Goal: Information Seeking & Learning: Learn about a topic

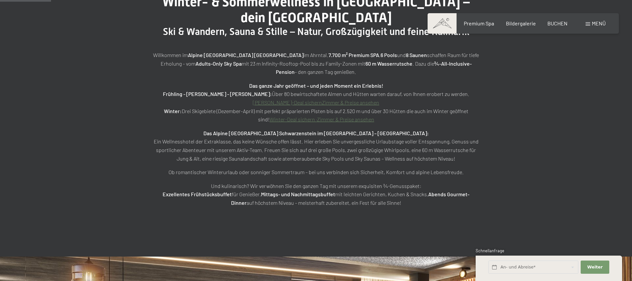
scroll to position [280, 0]
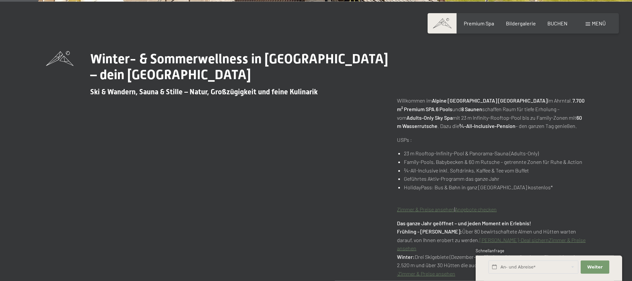
scroll to position [280, 0]
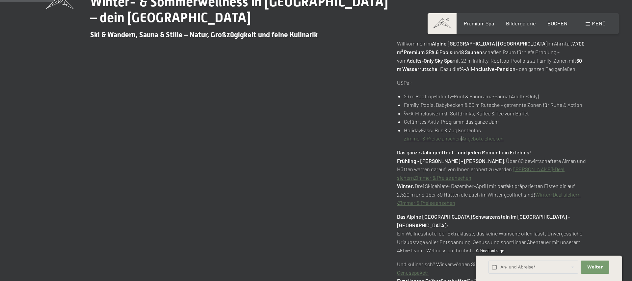
scroll to position [392, 0]
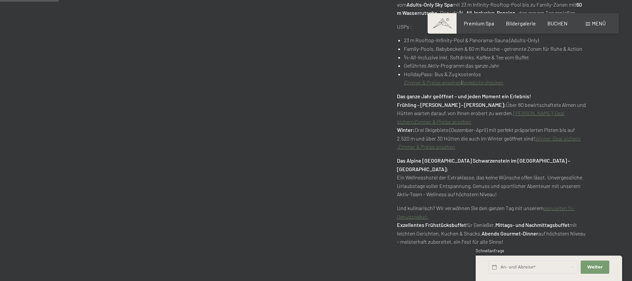
click at [556, 205] on link "exquisiten ¾-Genusspaket:" at bounding box center [486, 212] width 178 height 15
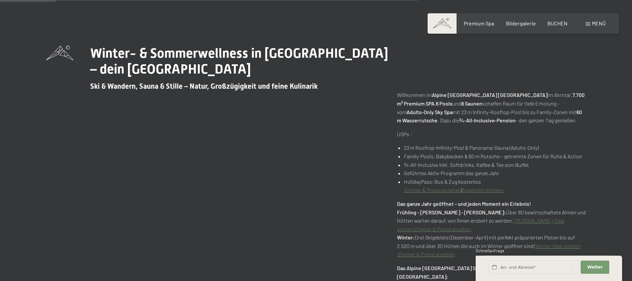
scroll to position [280, 0]
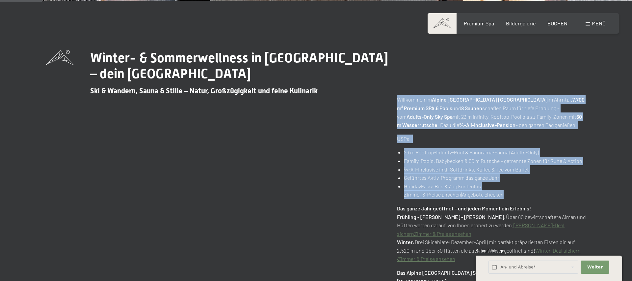
drag, startPoint x: 399, startPoint y: 99, endPoint x: 531, endPoint y: 195, distance: 162.7
click at [531, 195] on div "Willkommen im Alpine Luxury Spa Resort Schwarzenstein im Ahrntal. 7.700 m² Prem…" at bounding box center [491, 226] width 189 height 263
copy div "Willkommen im Alpine Luxury Spa Resort Schwarzenstein im Ahrntal. 7.700 m² Prem…"
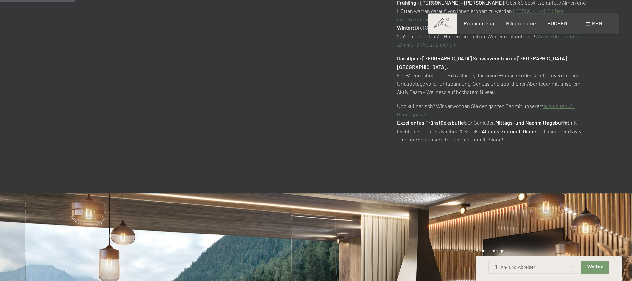
scroll to position [504, 0]
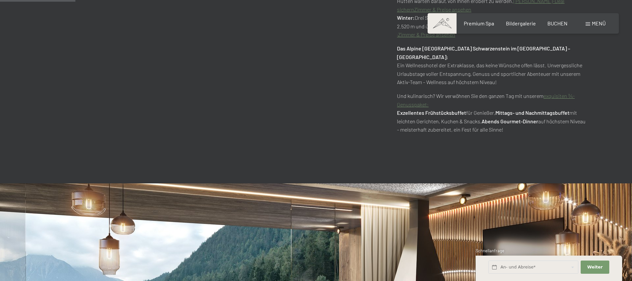
click at [597, 25] on span "Menü" at bounding box center [599, 23] width 14 height 6
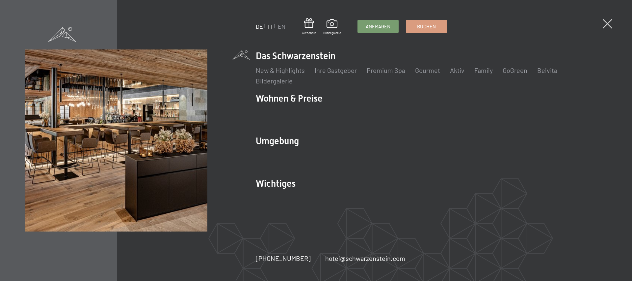
click at [271, 26] on link "IT" at bounding box center [270, 26] width 5 height 7
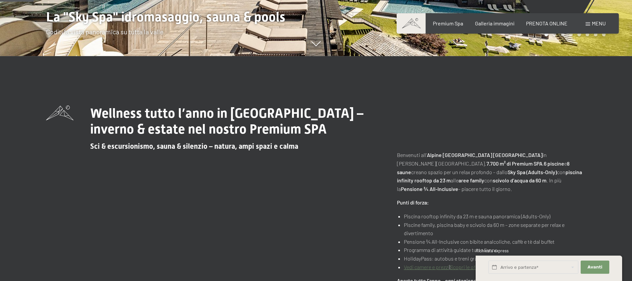
scroll to position [280, 0]
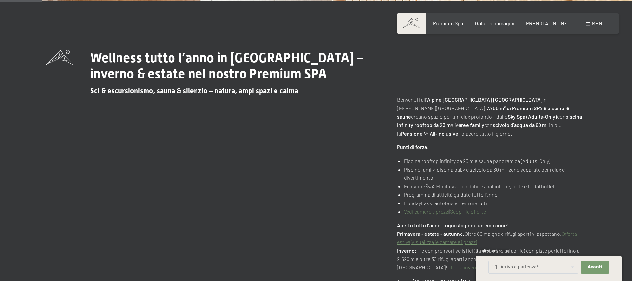
click at [601, 22] on span "Menu" at bounding box center [599, 23] width 14 height 6
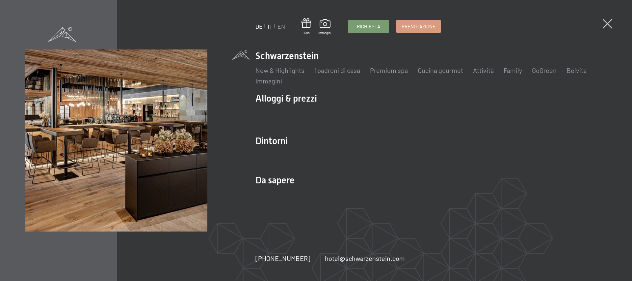
click at [259, 27] on link "DE" at bounding box center [259, 26] width 7 height 7
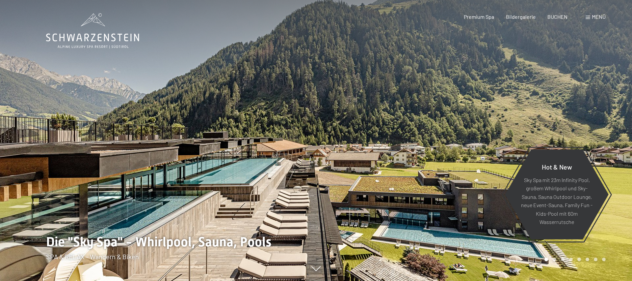
click at [591, 18] on div "Menü" at bounding box center [596, 16] width 20 height 7
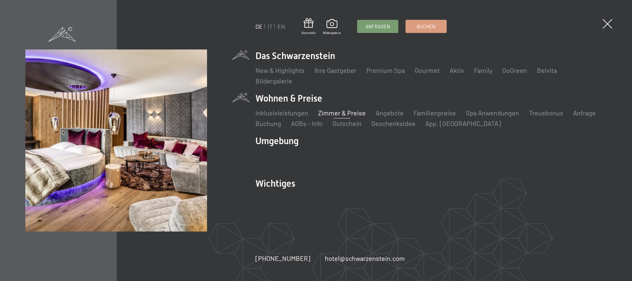
click at [327, 113] on link "Zimmer & Preise" at bounding box center [342, 113] width 48 height 8
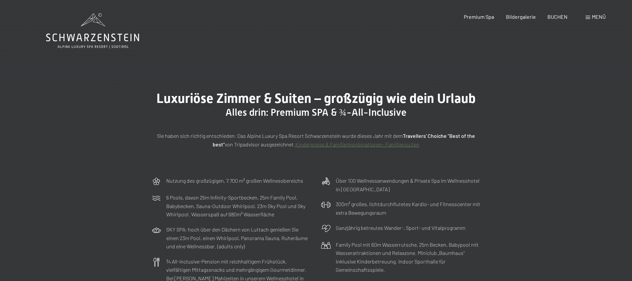
click at [590, 17] on span at bounding box center [588, 17] width 5 height 3
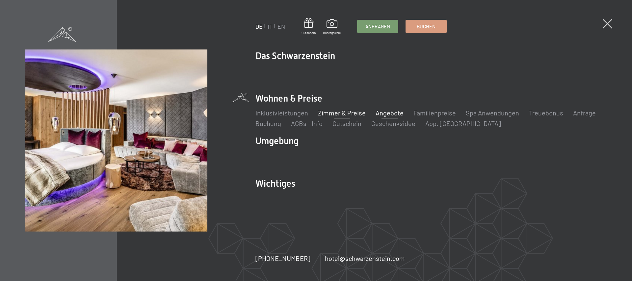
click at [395, 112] on link "Angebote" at bounding box center [390, 113] width 28 height 8
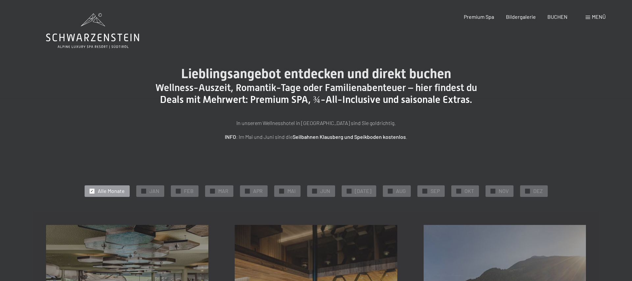
click at [599, 18] on span "Menü" at bounding box center [599, 17] width 14 height 6
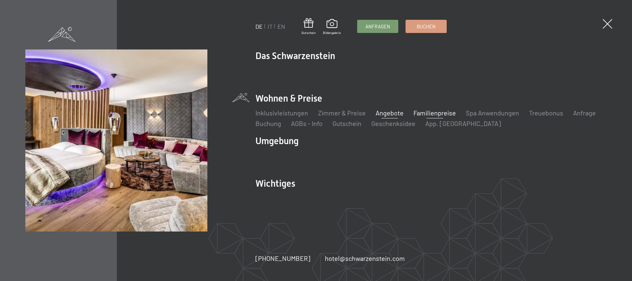
click at [439, 113] on link "Familienpreise" at bounding box center [435, 113] width 42 height 8
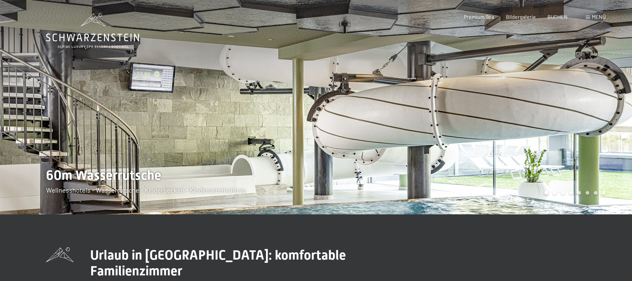
click at [595, 15] on span "Menü" at bounding box center [599, 17] width 14 height 6
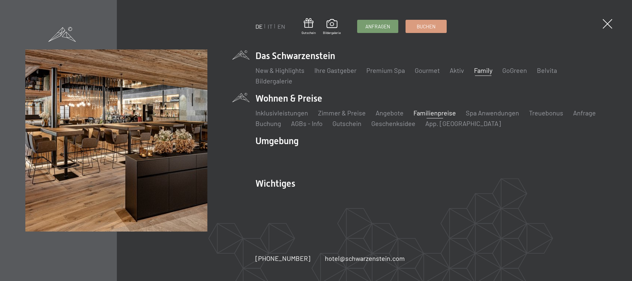
click at [486, 71] on link "Family" at bounding box center [483, 70] width 18 height 8
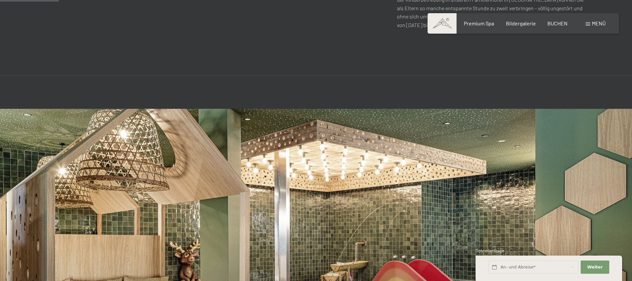
scroll to position [504, 0]
